Goal: Check status: Check status

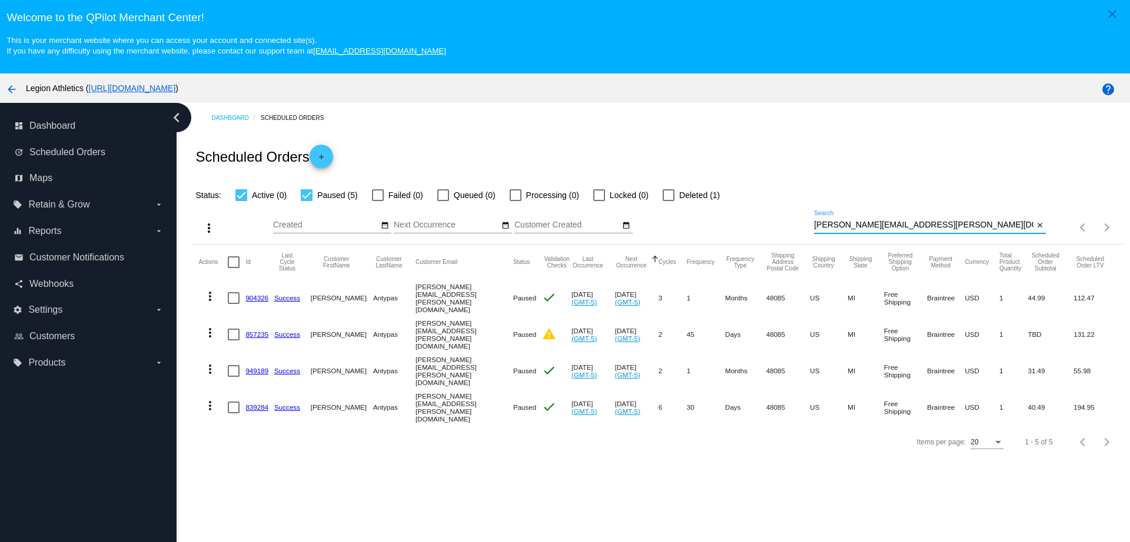
scroll to position [84, 0]
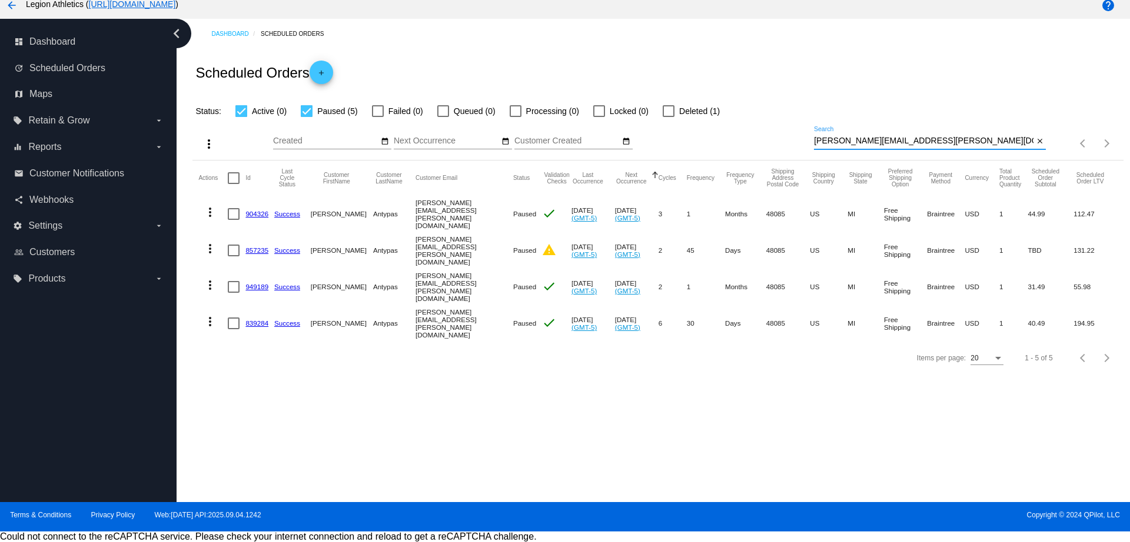
click at [738, 141] on div "more_vert Sep Jan Feb Mar [DATE]" at bounding box center [657, 139] width 930 height 42
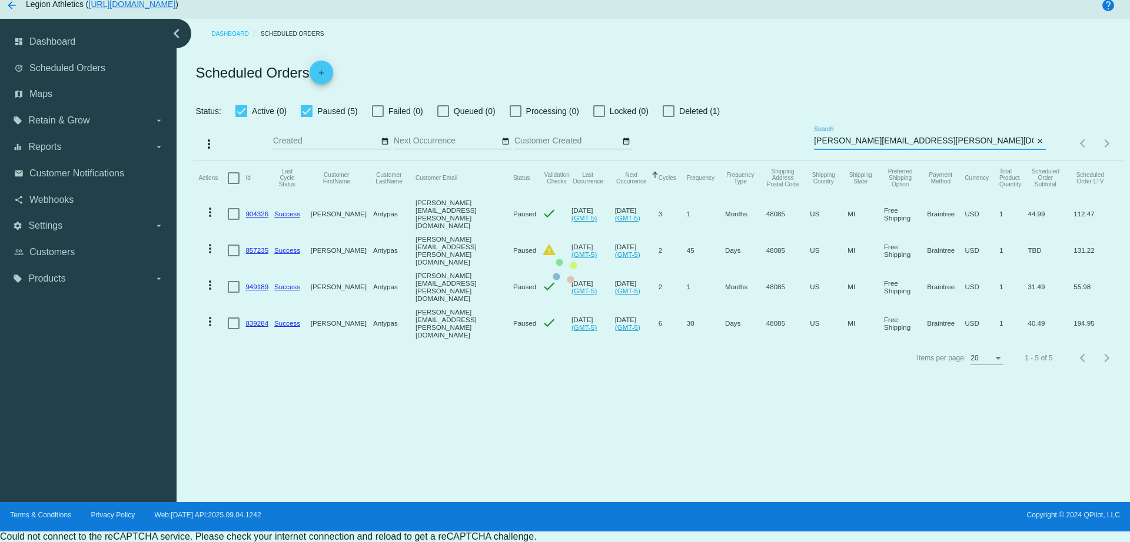
click at [903, 161] on mat-table "Actions Id Last Cycle Status Customer FirstName Customer LastName Customer Emai…" at bounding box center [657, 251] width 930 height 181
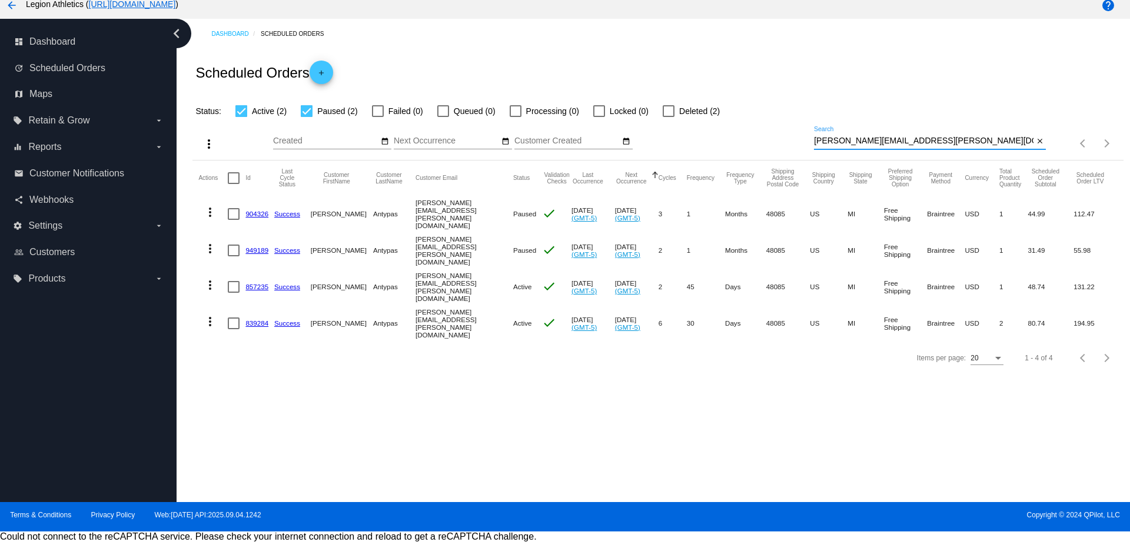
drag, startPoint x: 907, startPoint y: 142, endPoint x: 743, endPoint y: 142, distance: 164.2
click at [743, 142] on div "more_vert Sep Jan Feb Mar [DATE]" at bounding box center [657, 139] width 930 height 42
paste input "bryceahill"
type input "[EMAIL_ADDRESS][DOMAIN_NAME]"
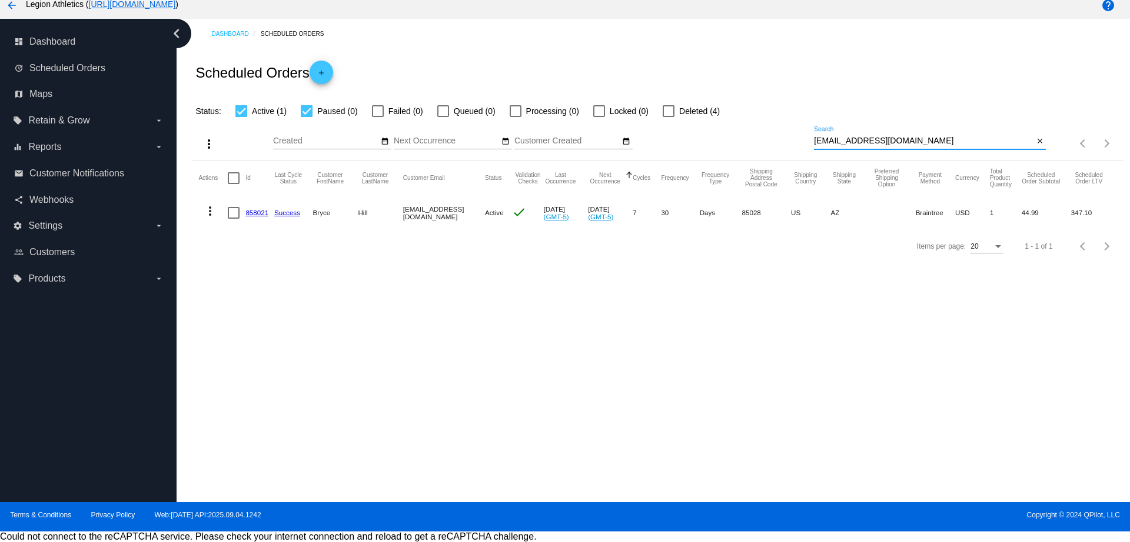
click at [252, 211] on link "858021" at bounding box center [256, 213] width 23 height 8
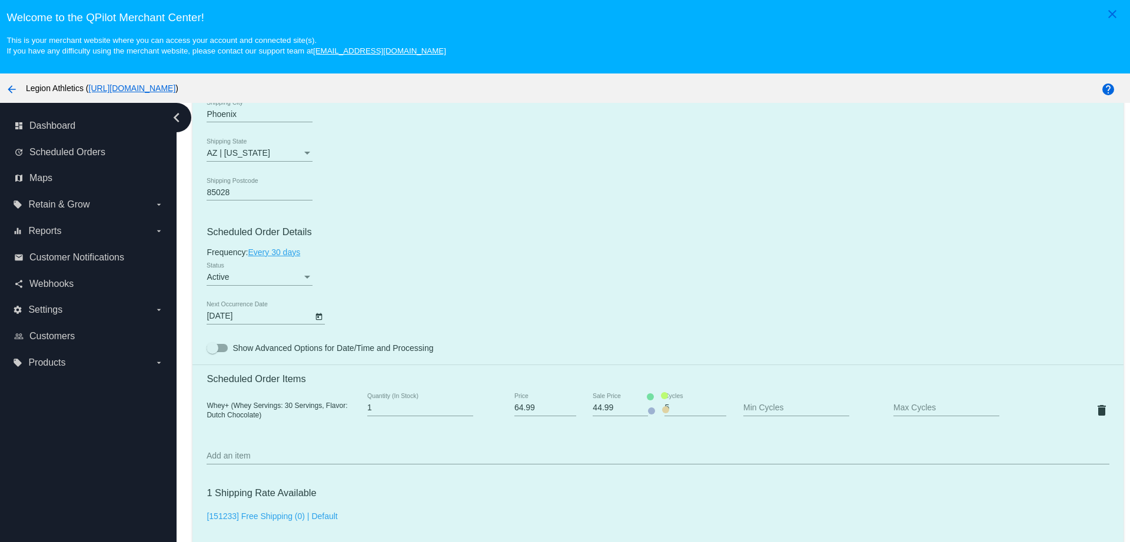
scroll to position [662, 0]
